Goal: Find specific page/section: Find specific page/section

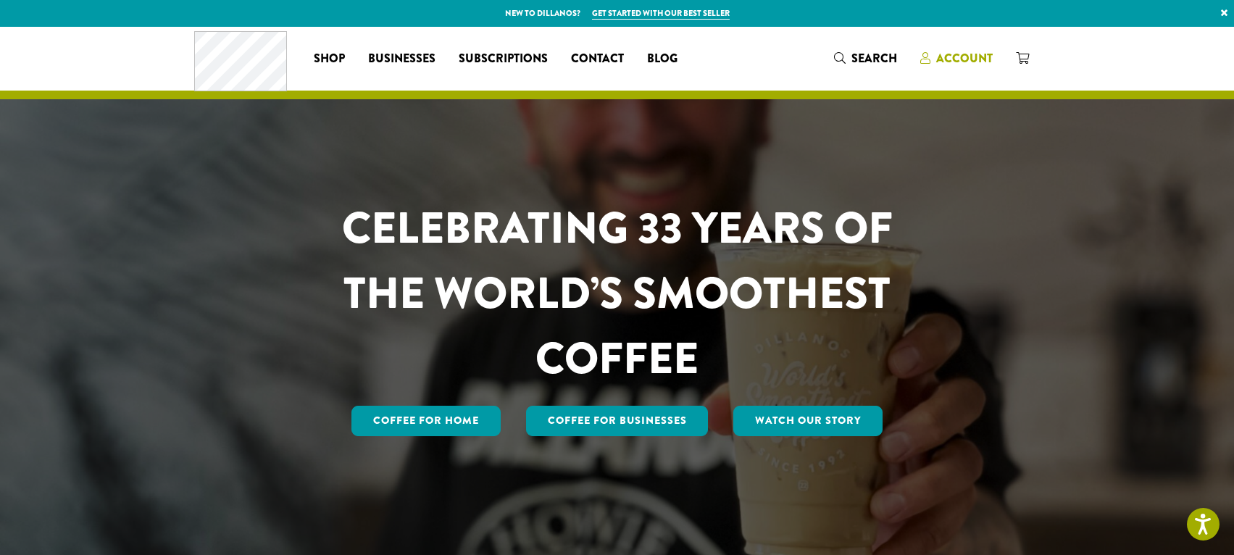
click at [964, 51] on span "Account" at bounding box center [964, 58] width 57 height 17
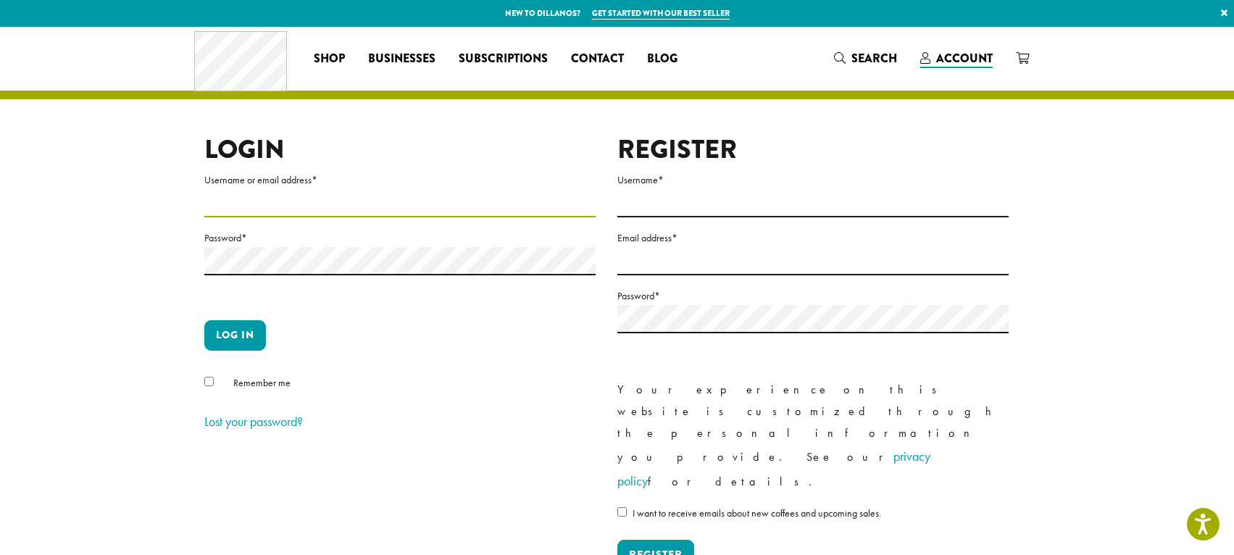
click at [275, 210] on input "Username or email address *" at bounding box center [399, 203] width 391 height 28
type input "**********"
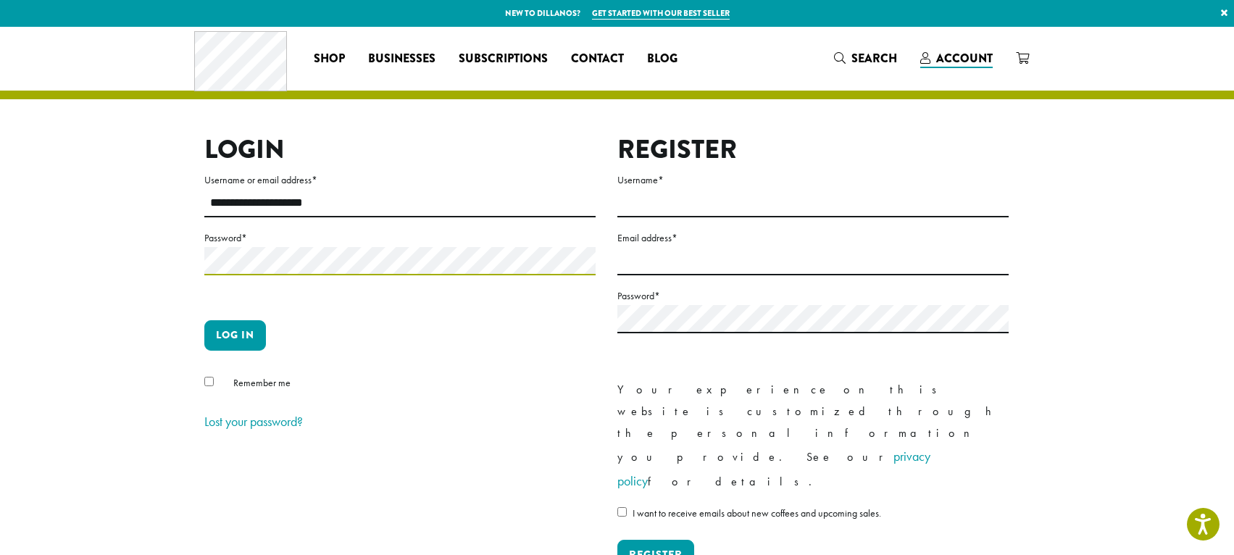
click at [204, 320] on button "Log in" at bounding box center [235, 335] width 62 height 30
click at [229, 338] on button "Log in" at bounding box center [235, 335] width 62 height 30
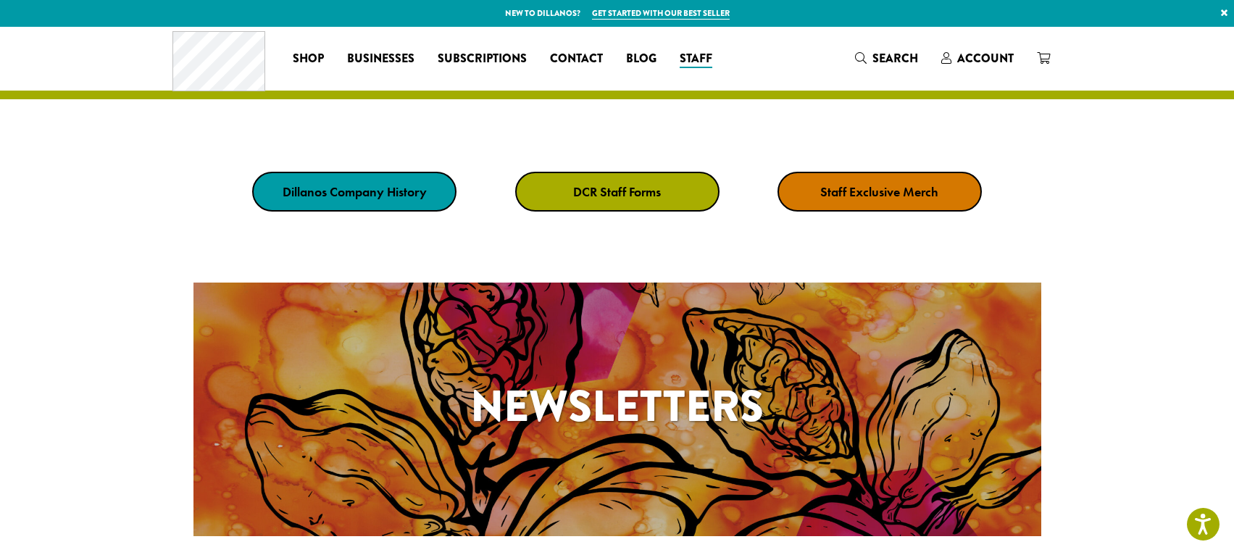
click at [651, 196] on strong "DCR Staff Forms" at bounding box center [617, 191] width 88 height 17
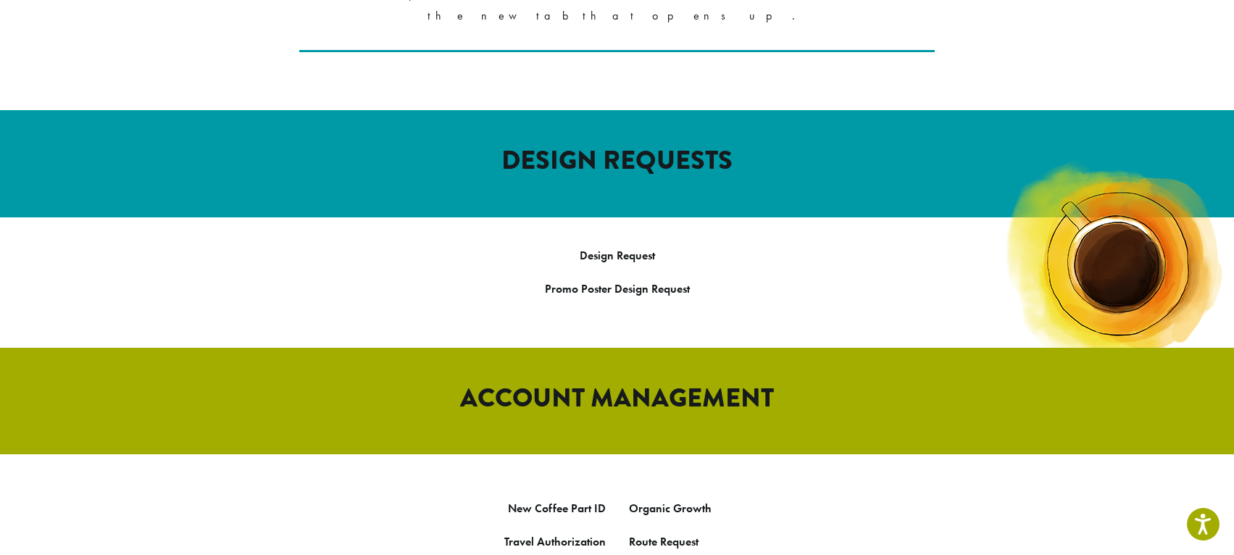
scroll to position [581, 0]
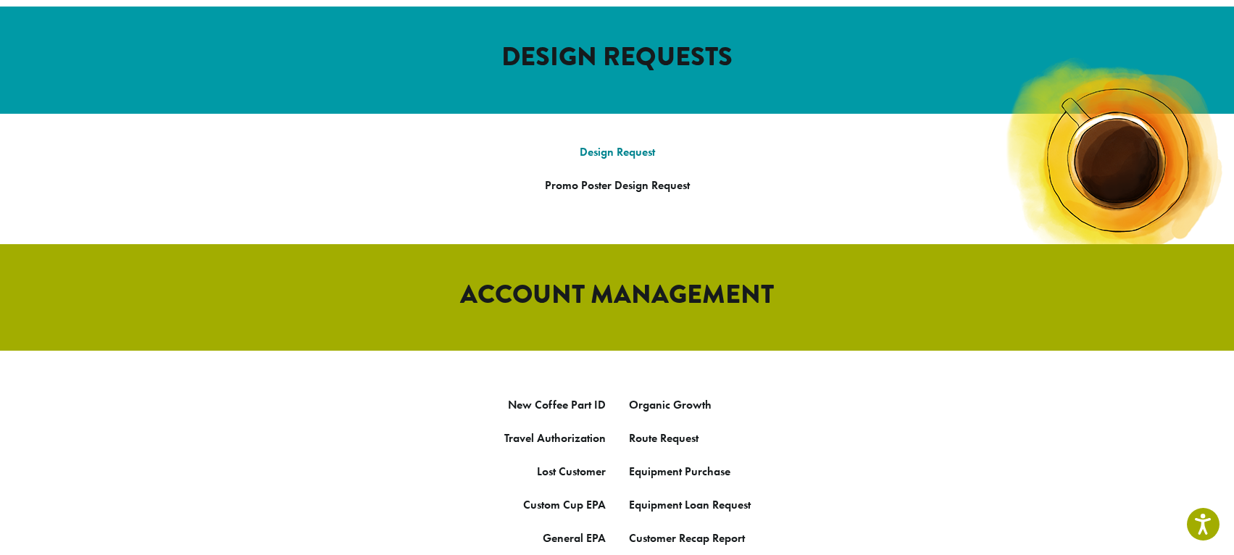
click at [637, 144] on link "Design Request" at bounding box center [617, 151] width 75 height 15
